Goal: Find specific page/section

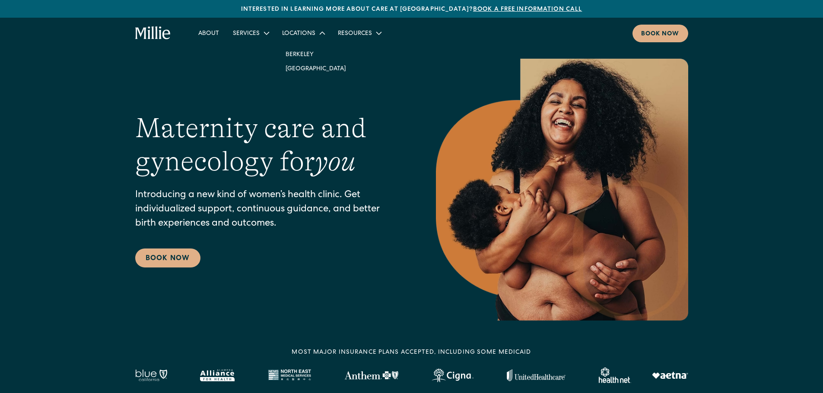
click at [311, 32] on div "Locations" at bounding box center [298, 33] width 33 height 9
click at [310, 37] on div "Locations" at bounding box center [298, 33] width 33 height 9
click at [309, 64] on link "[GEOGRAPHIC_DATA]" at bounding box center [316, 68] width 74 height 14
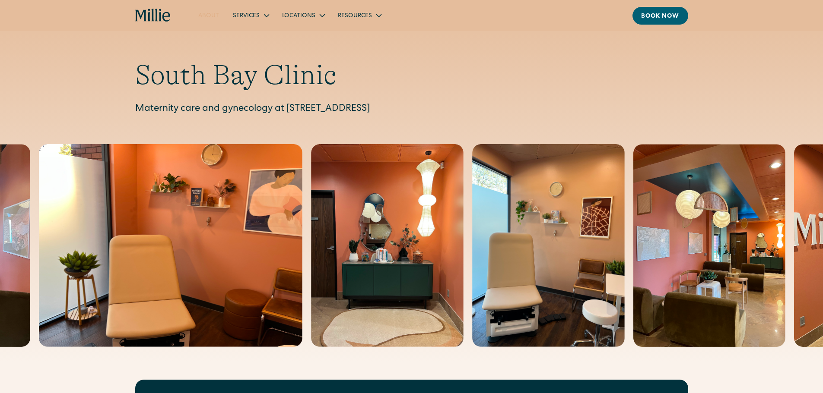
click at [215, 16] on link "About" at bounding box center [208, 15] width 35 height 14
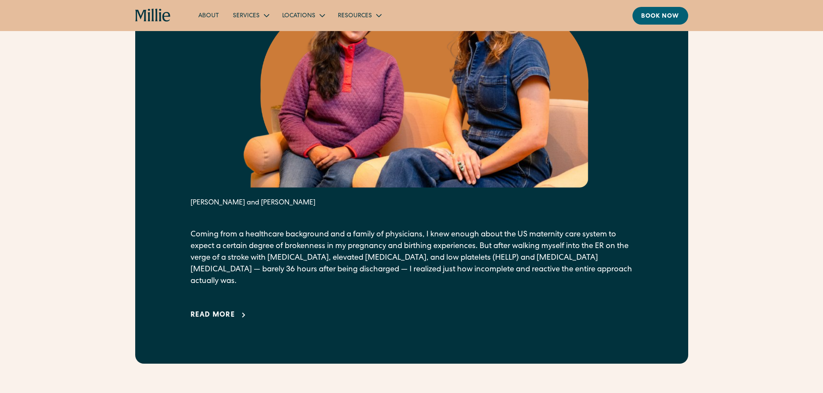
scroll to position [518, 0]
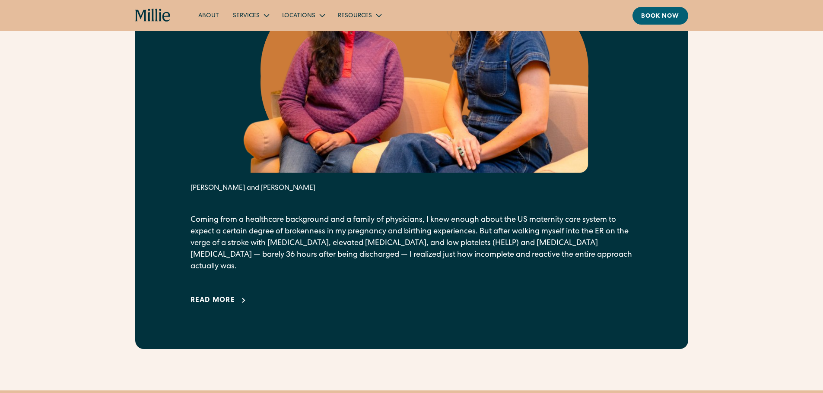
click at [216, 296] on div "Read more" at bounding box center [212, 301] width 45 height 10
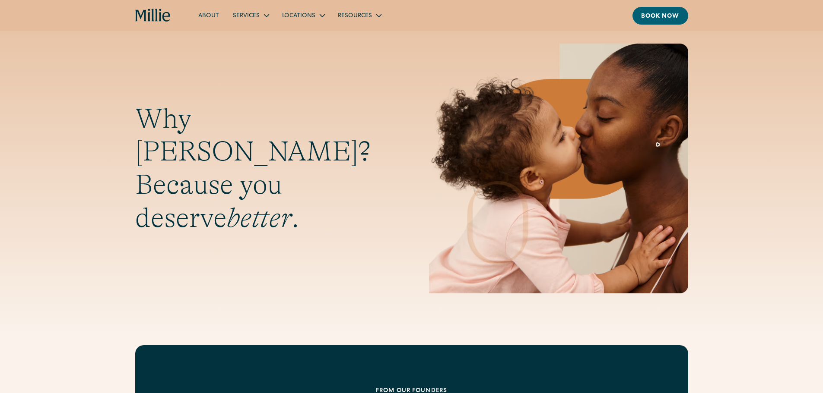
scroll to position [0, 0]
